Goal: Information Seeking & Learning: Learn about a topic

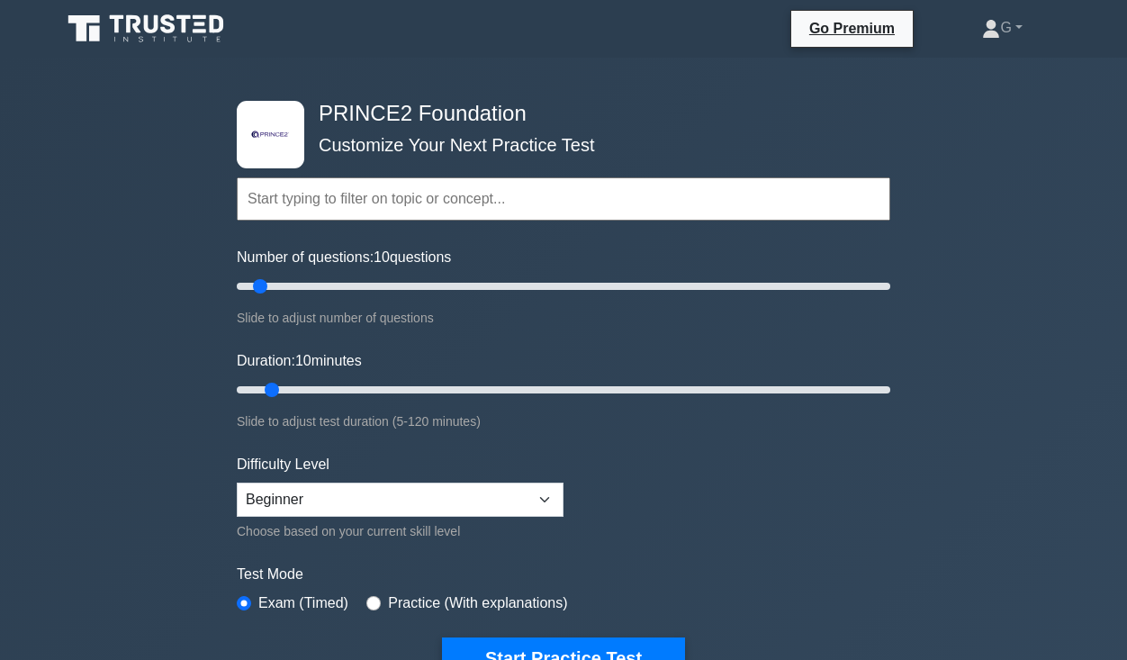
select select "beginner"
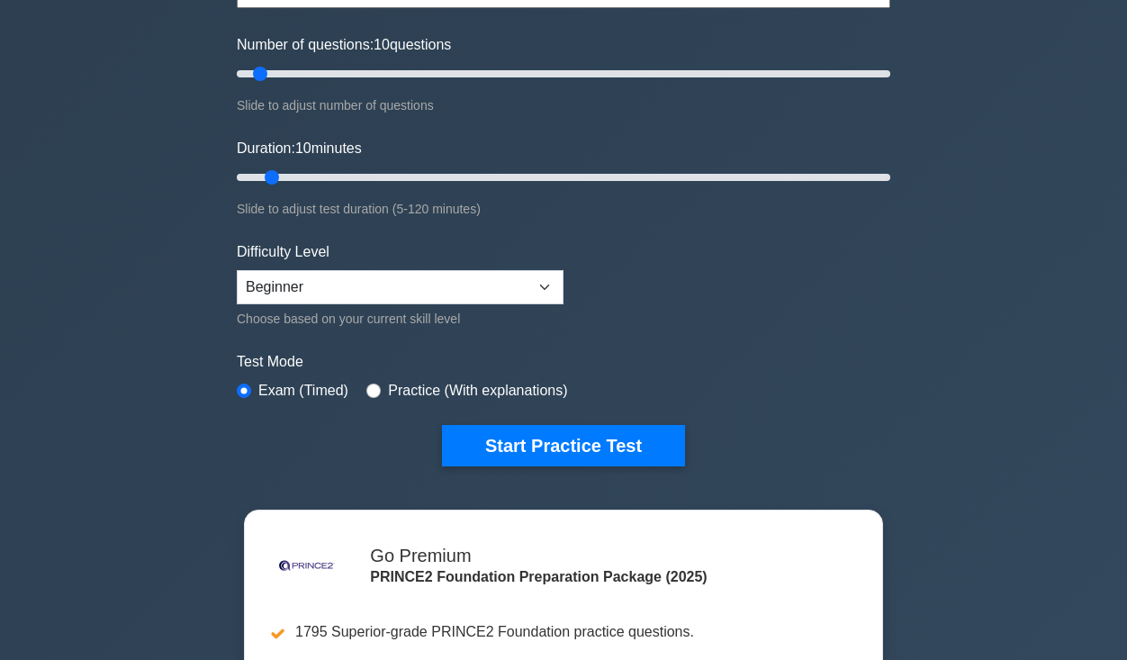
scroll to position [95, 0]
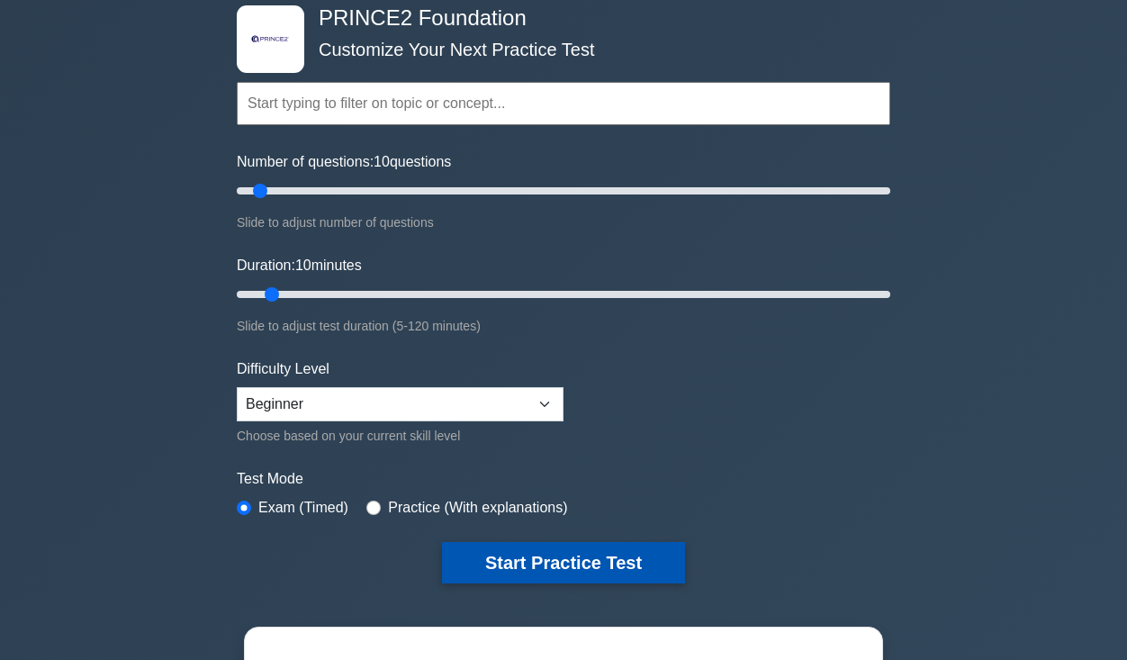
click at [592, 562] on button "Start Practice Test" at bounding box center [563, 562] width 243 height 41
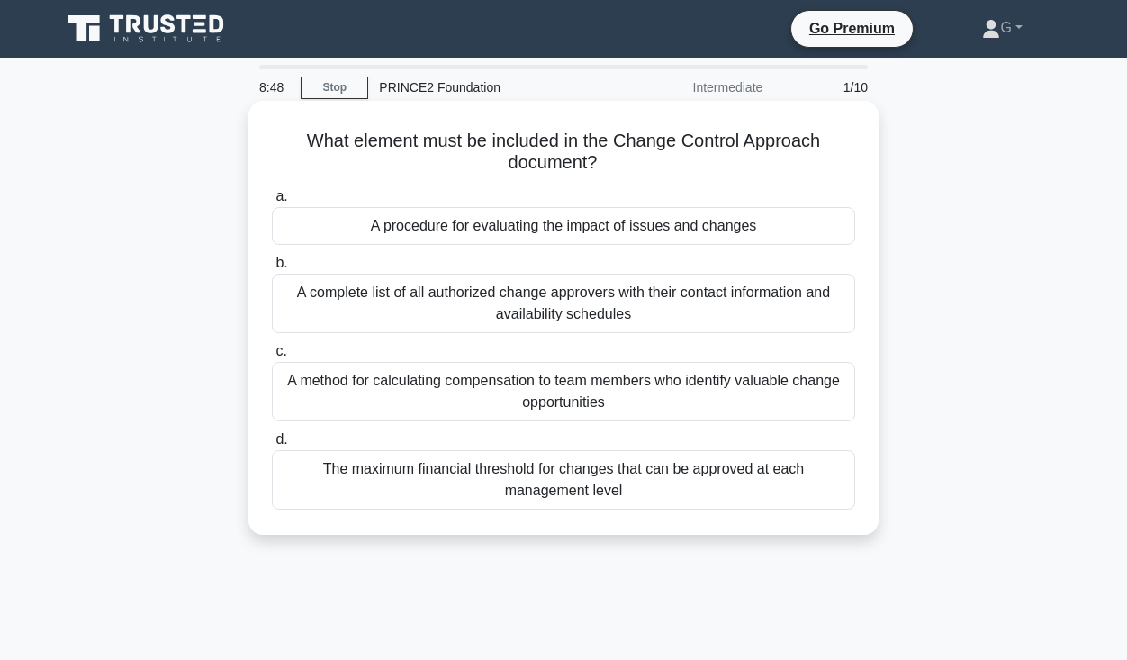
click at [804, 223] on div "A procedure for evaluating the impact of issues and changes" at bounding box center [563, 226] width 583 height 38
click at [272, 203] on input "a. A procedure for evaluating the impact of issues and changes" at bounding box center [272, 197] width 0 height 12
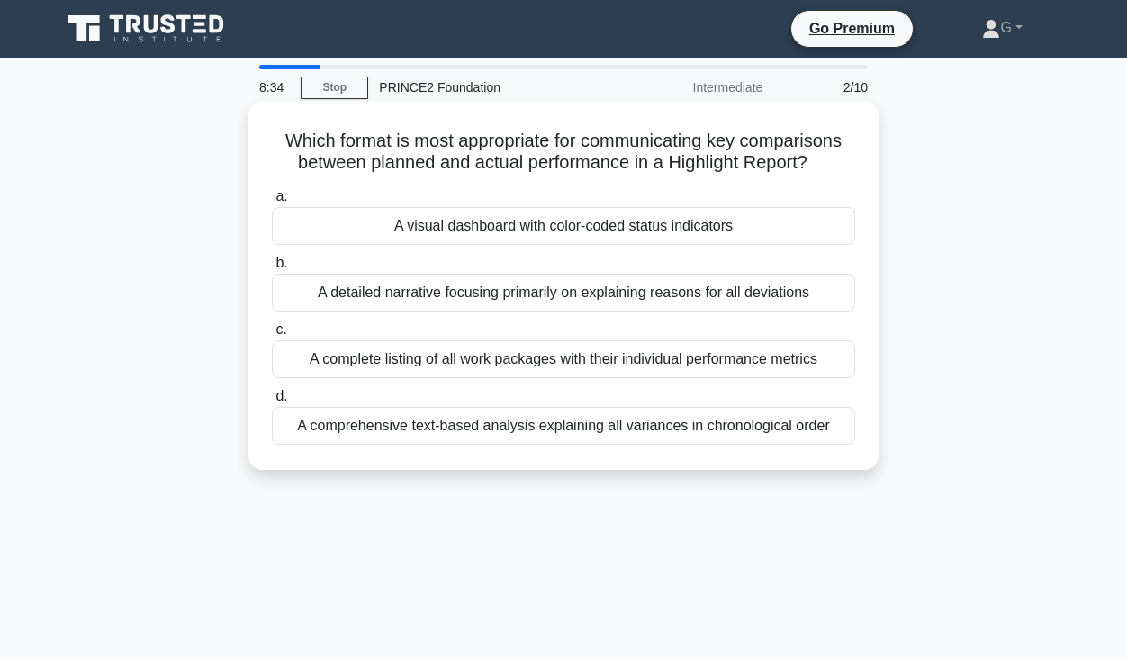
click at [724, 230] on div "A visual dashboard with color-coded status indicators" at bounding box center [563, 226] width 583 height 38
click at [272, 203] on input "a. A visual dashboard with color-coded status indicators" at bounding box center [272, 197] width 0 height 12
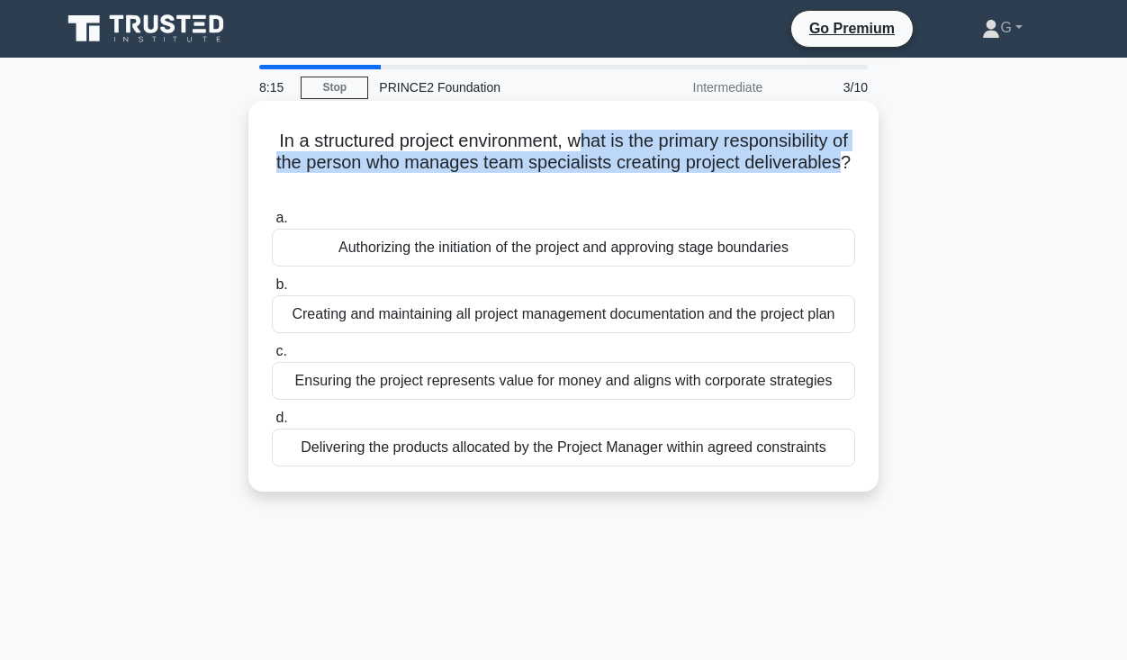
drag, startPoint x: 587, startPoint y: 139, endPoint x: 594, endPoint y: 185, distance: 46.5
click at [594, 185] on h5 "In a structured project environment, what is the primary responsibility of the …" at bounding box center [563, 163] width 587 height 67
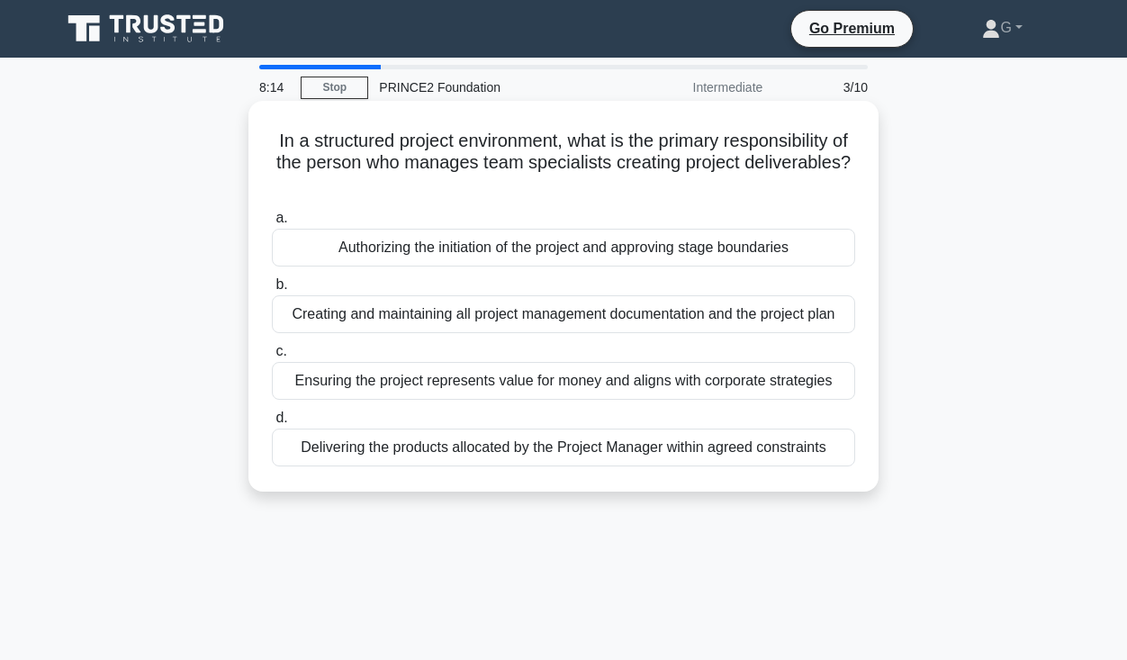
click at [630, 199] on div "In a structured project environment, what is the primary responsibility of the …" at bounding box center [564, 296] width 616 height 376
click at [584, 450] on div "Delivering the products allocated by the Project Manager within agreed constrai…" at bounding box center [563, 447] width 583 height 38
click at [272, 424] on input "d. Delivering the products allocated by the Project Manager within agreed const…" at bounding box center [272, 418] width 0 height 12
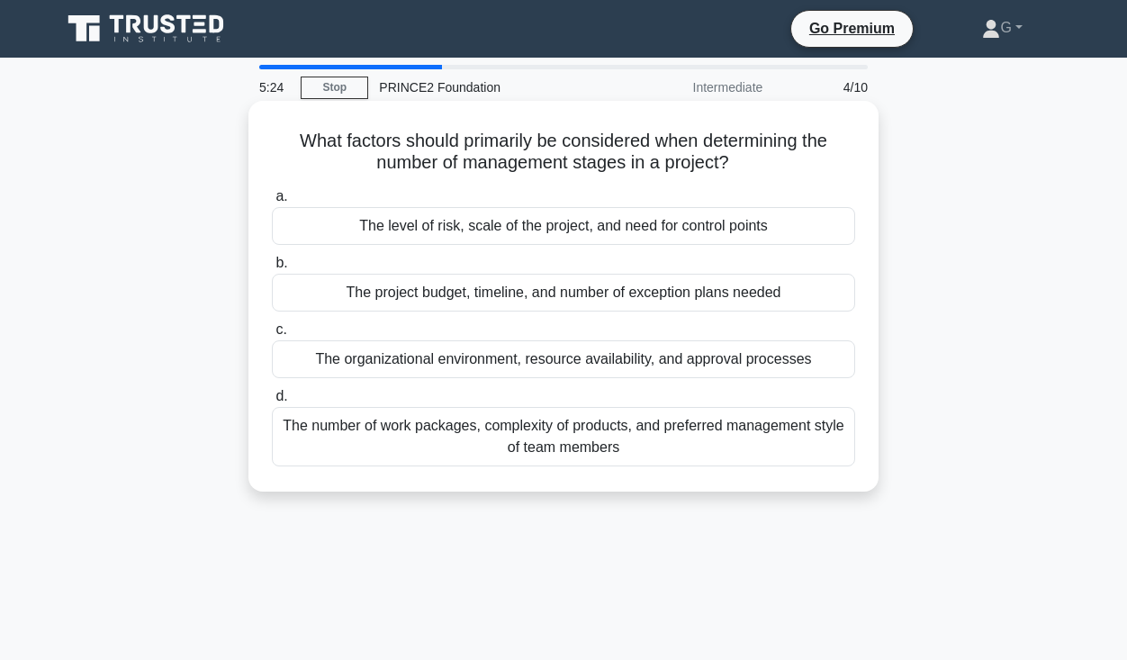
click at [675, 443] on div "The number of work packages, complexity of products, and preferred management s…" at bounding box center [563, 436] width 583 height 59
click at [272, 402] on input "d. The number of work packages, complexity of products, and preferred managemen…" at bounding box center [272, 397] width 0 height 12
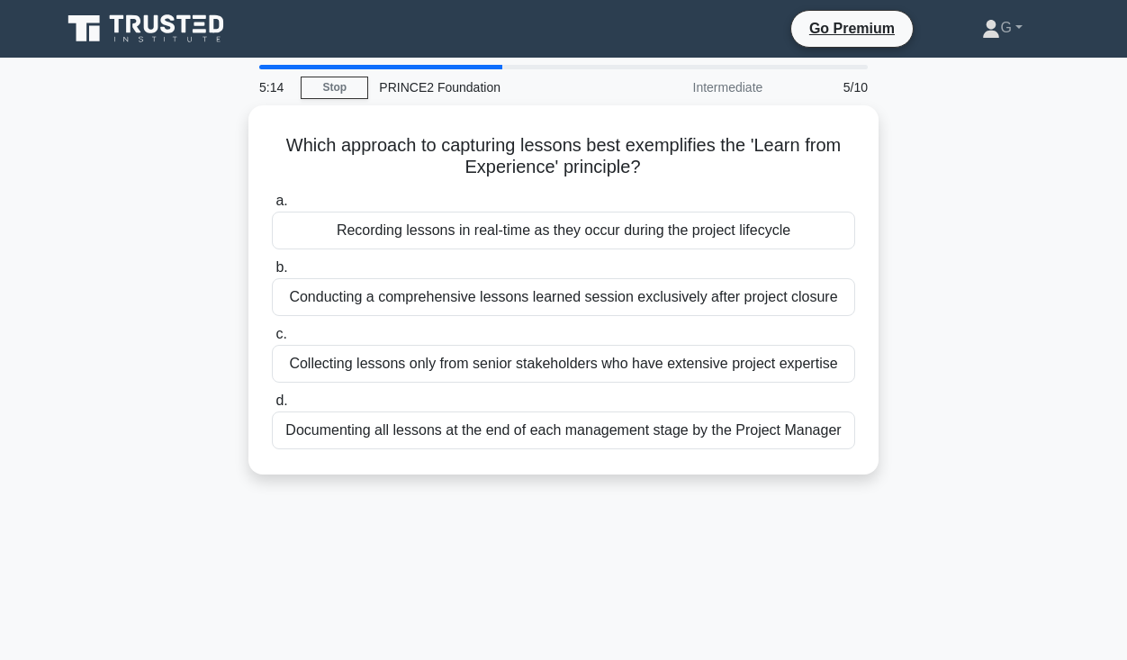
click at [671, 513] on div "5:14 Stop PRINCE2 Foundation Intermediate 5/10 Which approach to capturing less…" at bounding box center [563, 515] width 1026 height 900
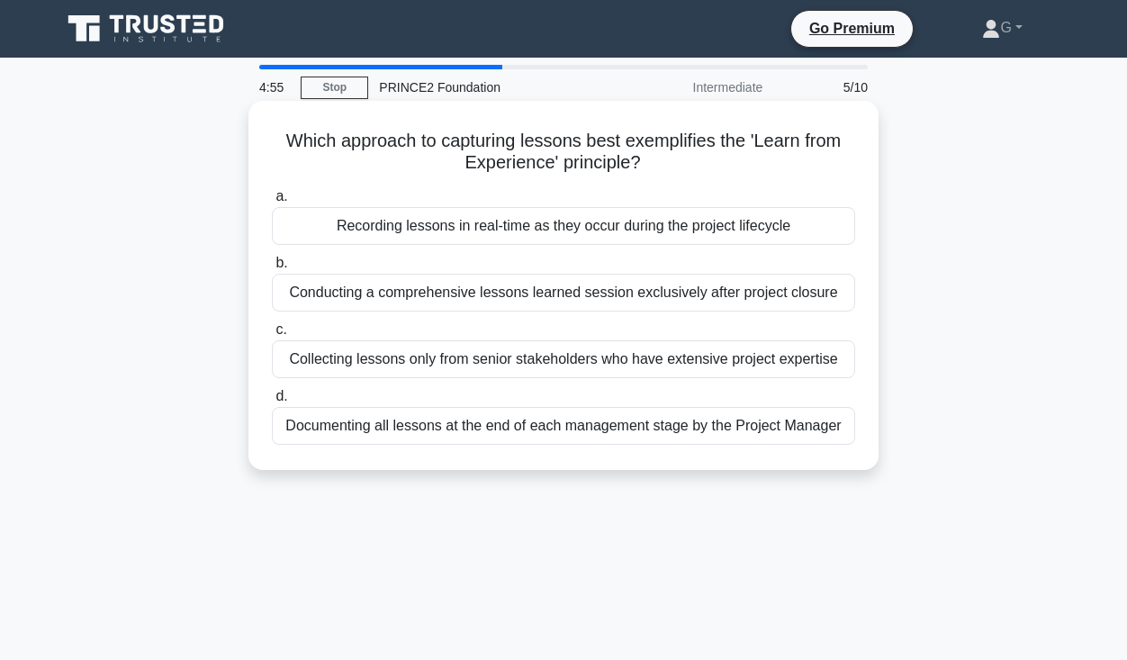
click at [598, 230] on div "Recording lessons in real-time as they occur during the project lifecycle" at bounding box center [563, 226] width 583 height 38
click at [272, 203] on input "a. Recording lessons in real-time as they occur during the project lifecycle" at bounding box center [272, 197] width 0 height 12
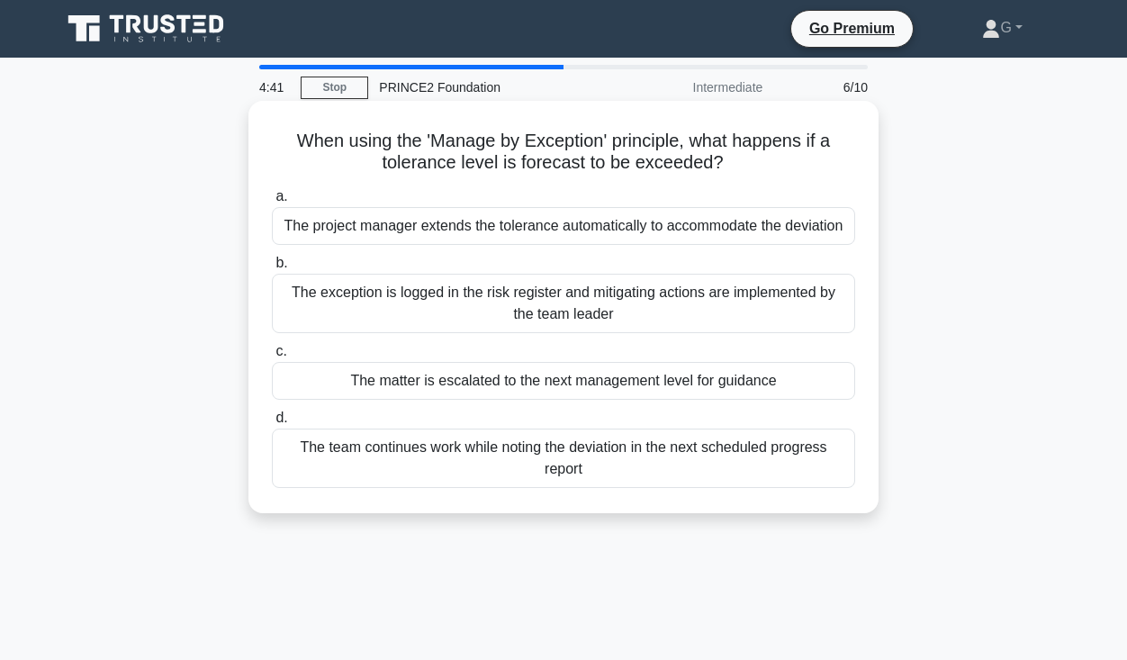
click at [633, 298] on div "The exception is logged in the risk register and mitigating actions are impleme…" at bounding box center [563, 303] width 583 height 59
click at [272, 269] on input "b. The exception is logged in the risk register and mitigating actions are impl…" at bounding box center [272, 263] width 0 height 12
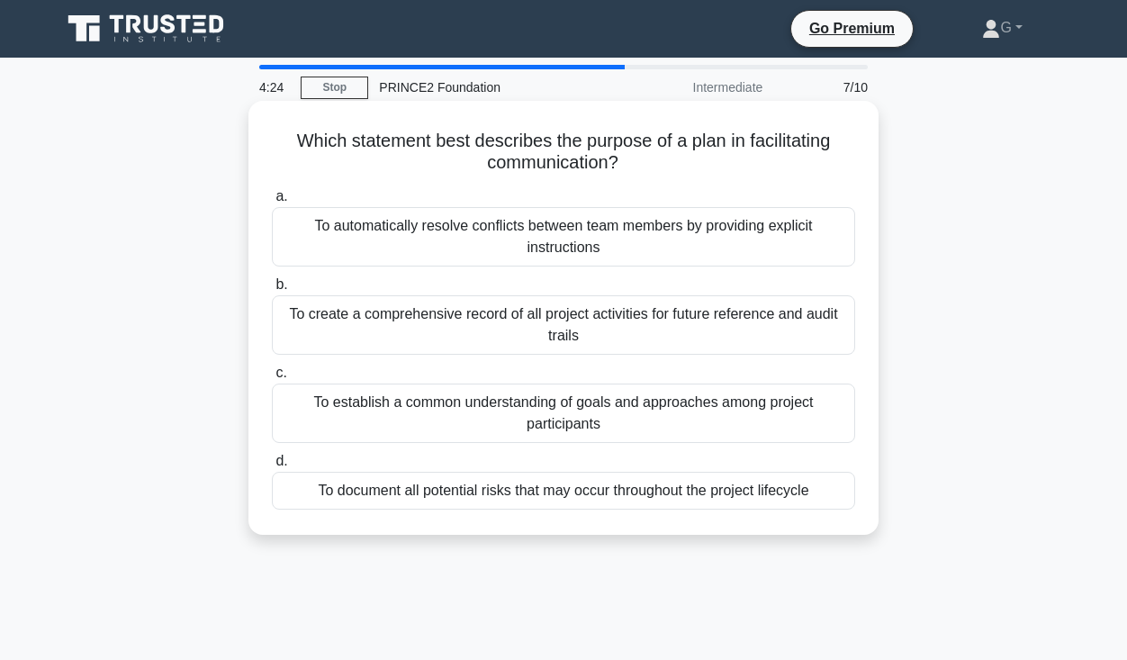
click at [720, 412] on div "To establish a common understanding of goals and approaches among project parti…" at bounding box center [563, 412] width 583 height 59
click at [272, 379] on input "c. To establish a common understanding of goals and approaches among project pa…" at bounding box center [272, 373] width 0 height 12
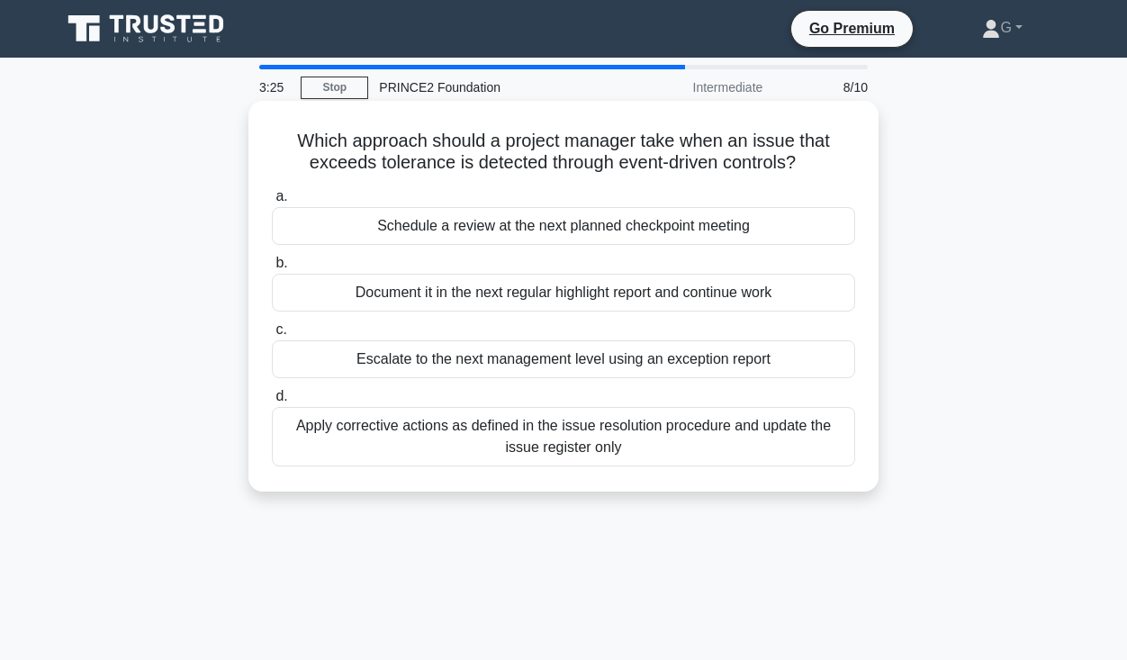
click at [564, 364] on div "Escalate to the next management level using an exception report" at bounding box center [563, 359] width 583 height 38
click at [272, 336] on input "c. Escalate to the next management level using an exception report" at bounding box center [272, 330] width 0 height 12
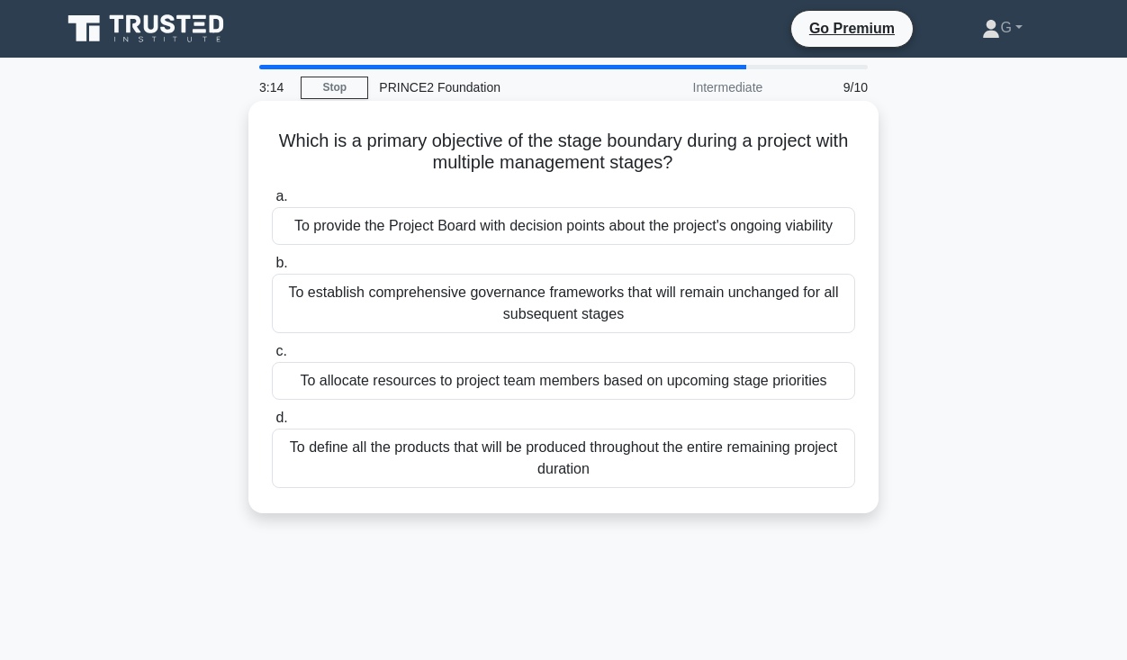
drag, startPoint x: 547, startPoint y: 144, endPoint x: 708, endPoint y: 160, distance: 161.1
click at [708, 160] on h5 "Which is a primary objective of the stage boundary during a project with multip…" at bounding box center [563, 152] width 587 height 45
click at [710, 176] on div "Which is a primary objective of the stage boundary during a project with multip…" at bounding box center [564, 307] width 616 height 398
click at [564, 216] on div "To provide the Project Board with decision points about the project's ongoing v…" at bounding box center [563, 226] width 583 height 38
click at [272, 203] on input "a. To provide the Project Board with decision points about the project's ongoin…" at bounding box center [272, 197] width 0 height 12
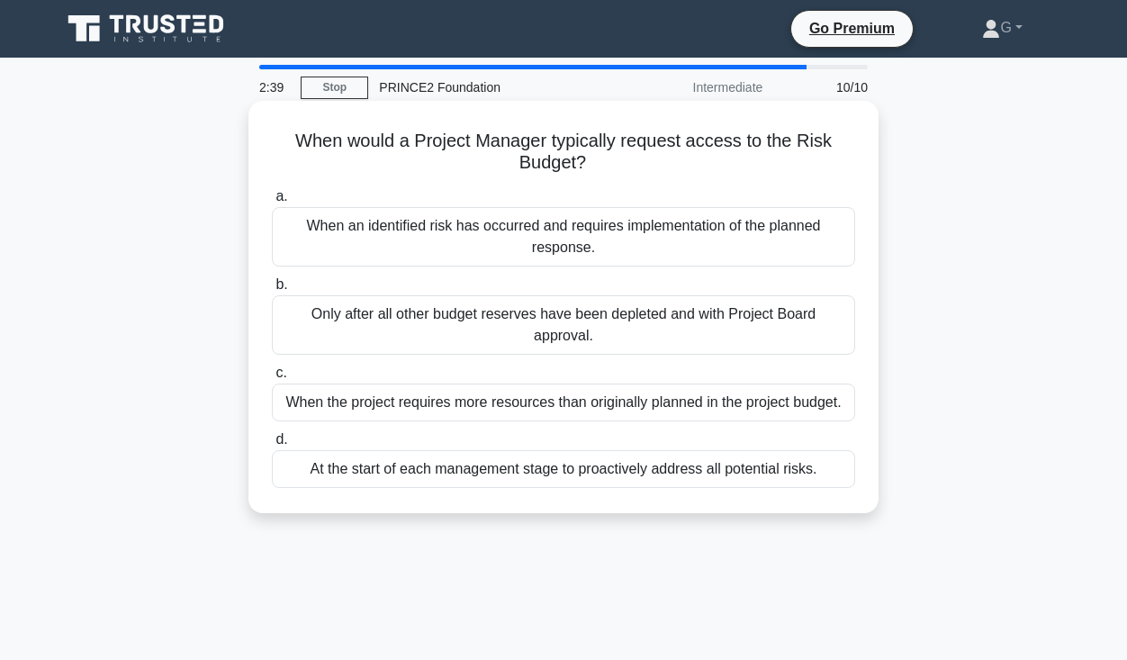
click at [620, 230] on div "When an identified risk has occurred and requires implementation of the planned…" at bounding box center [563, 236] width 583 height 59
click at [272, 203] on input "a. When an identified risk has occurred and requires implementation of the plan…" at bounding box center [272, 197] width 0 height 12
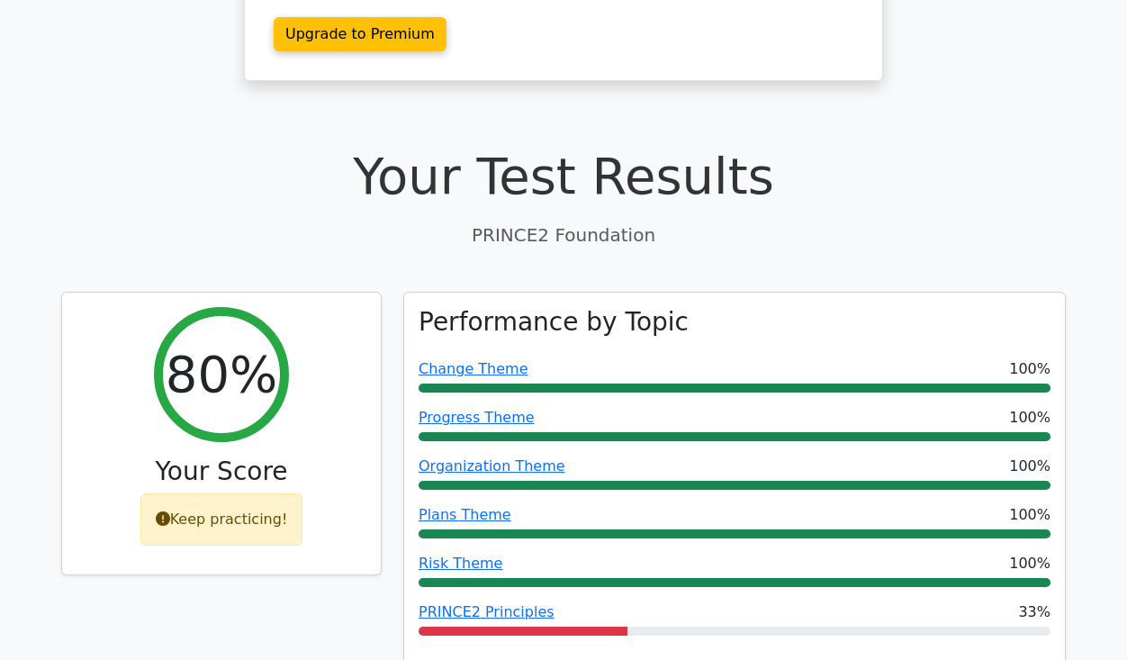
scroll to position [419, 0]
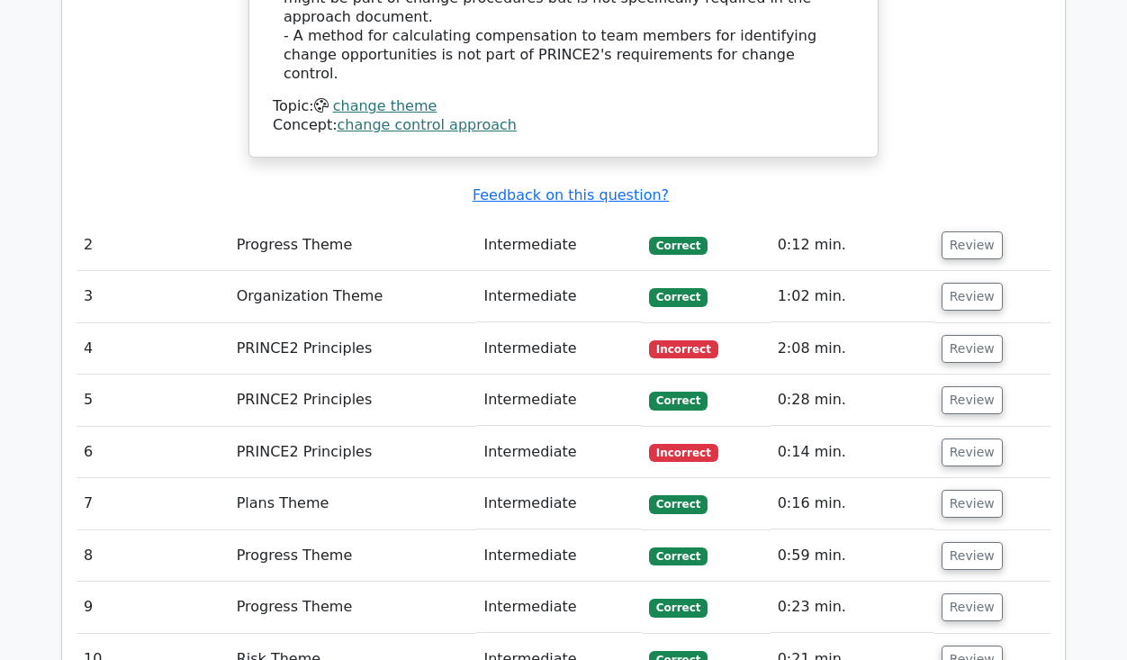
drag, startPoint x: 1132, startPoint y: 103, endPoint x: 1108, endPoint y: 465, distance: 363.6
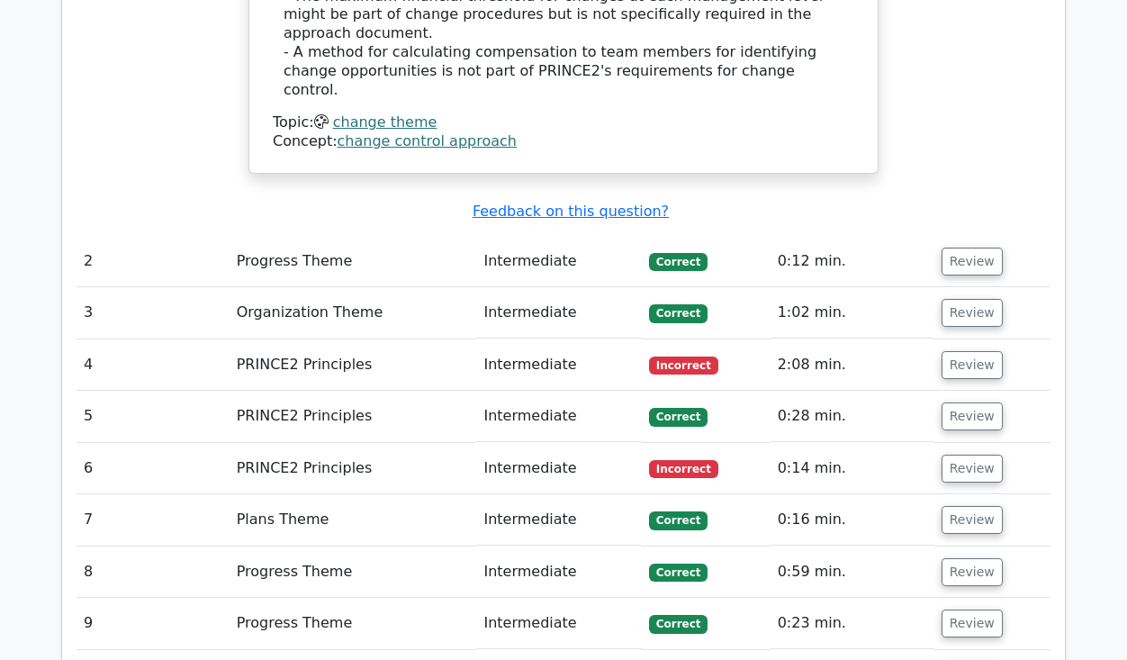
scroll to position [2181, 0]
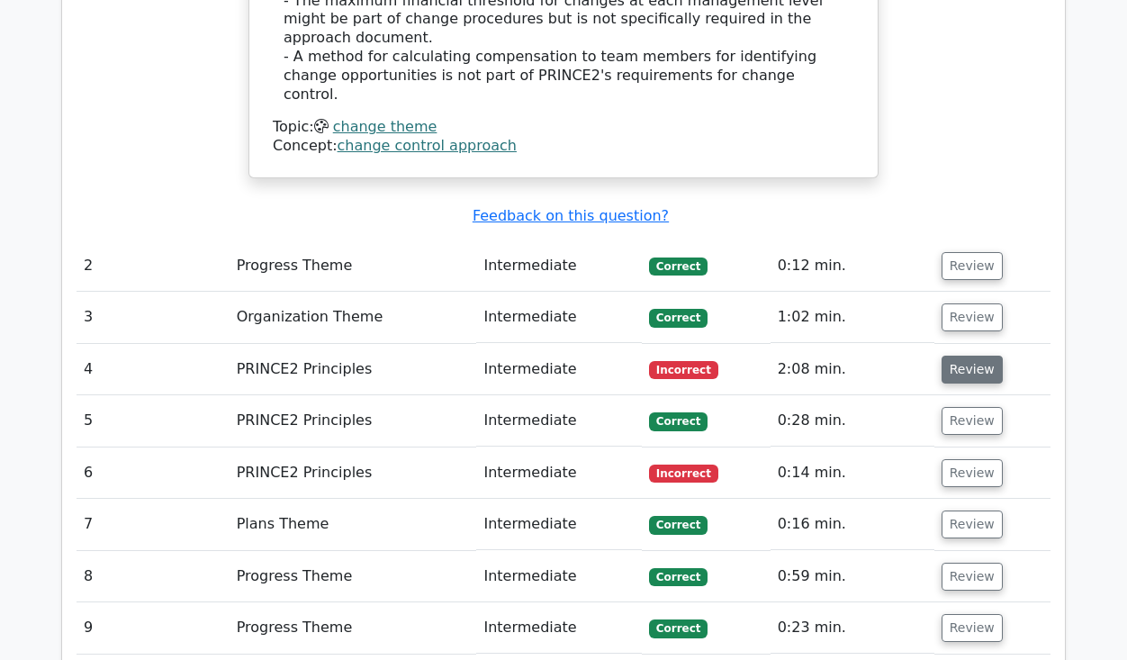
click at [962, 356] on button "Review" at bounding box center [972, 370] width 61 height 28
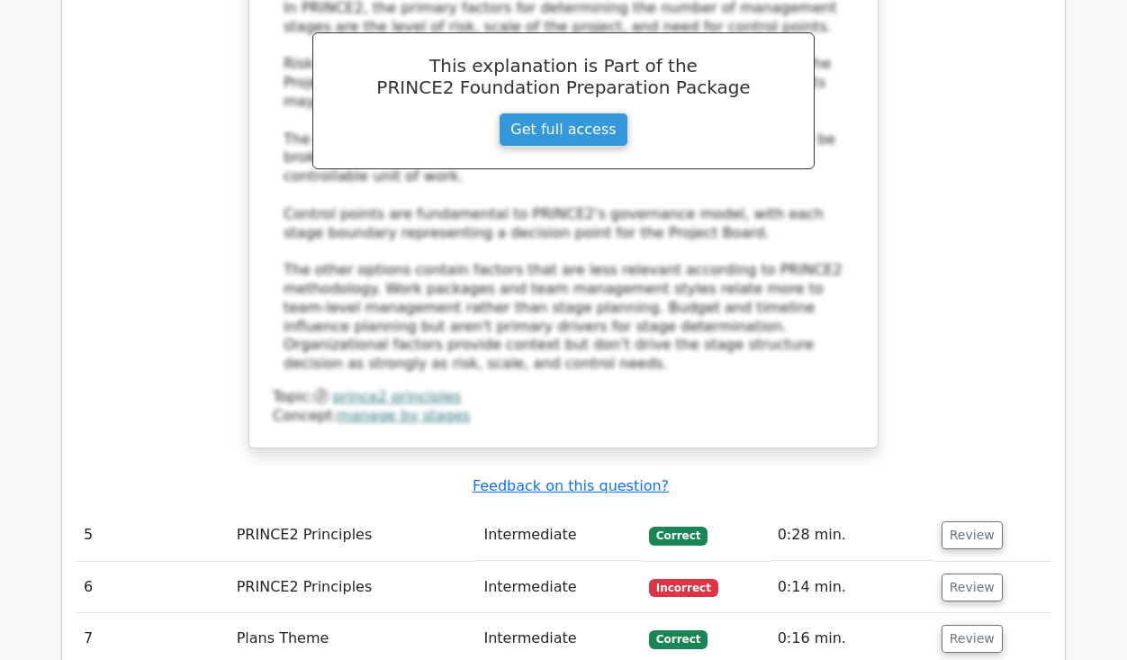
scroll to position [3042, 0]
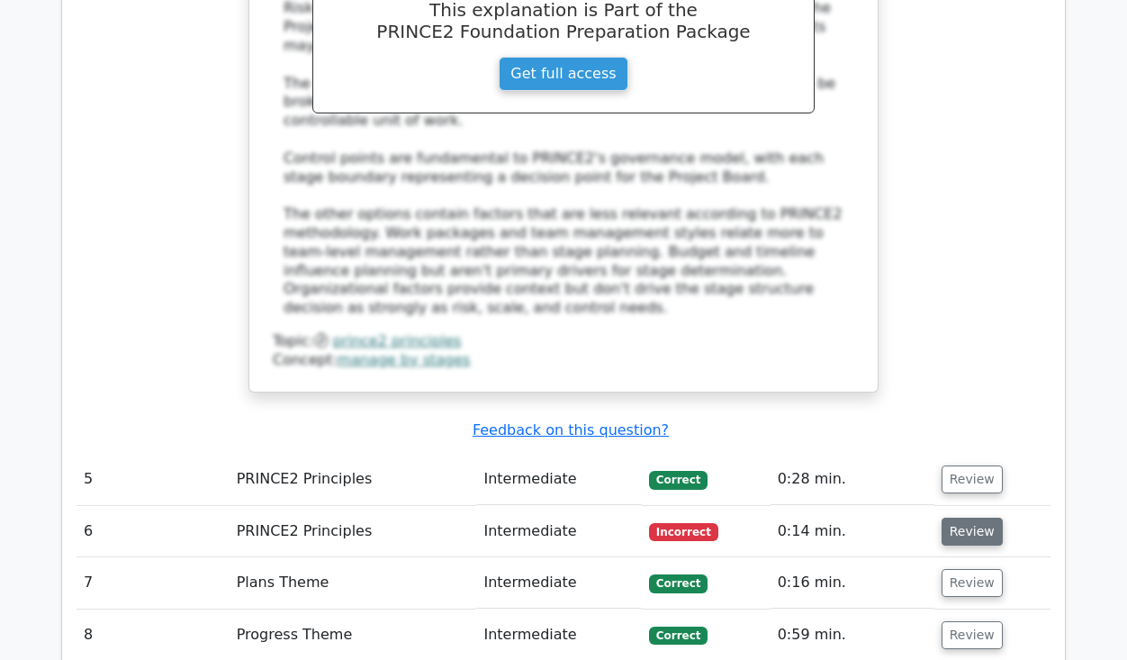
click at [981, 518] on button "Review" at bounding box center [972, 532] width 61 height 28
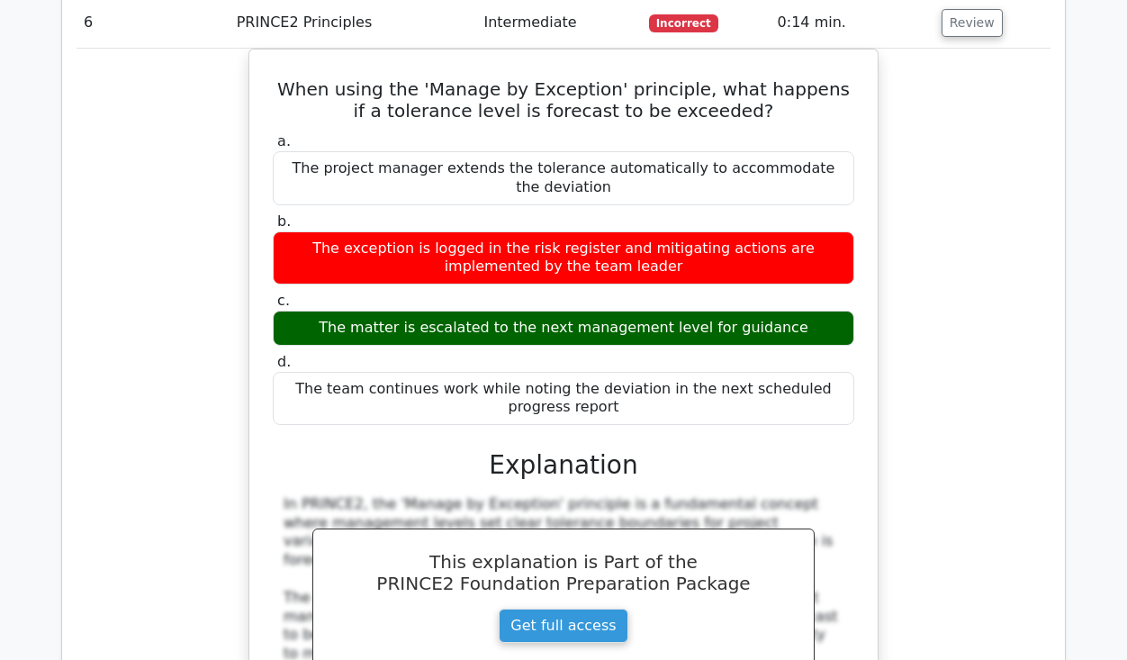
scroll to position [3562, 0]
